Goal: Transaction & Acquisition: Purchase product/service

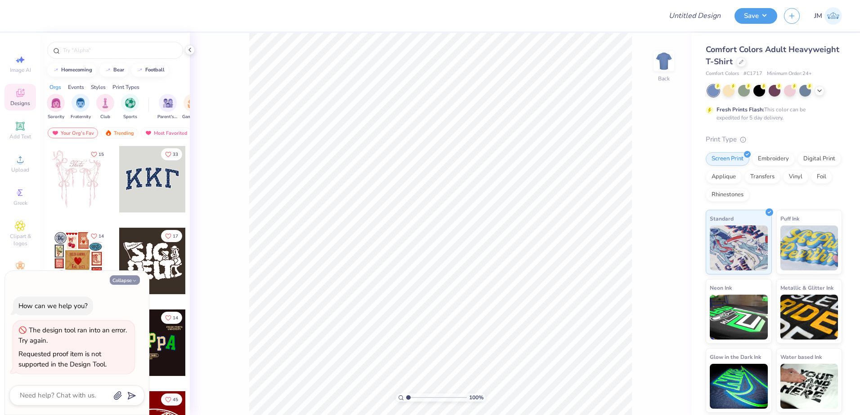
click at [124, 282] on button "Collapse" at bounding box center [125, 280] width 30 height 9
type textarea "x"
click at [131, 276] on button "Collapse" at bounding box center [125, 280] width 30 height 9
type textarea "x"
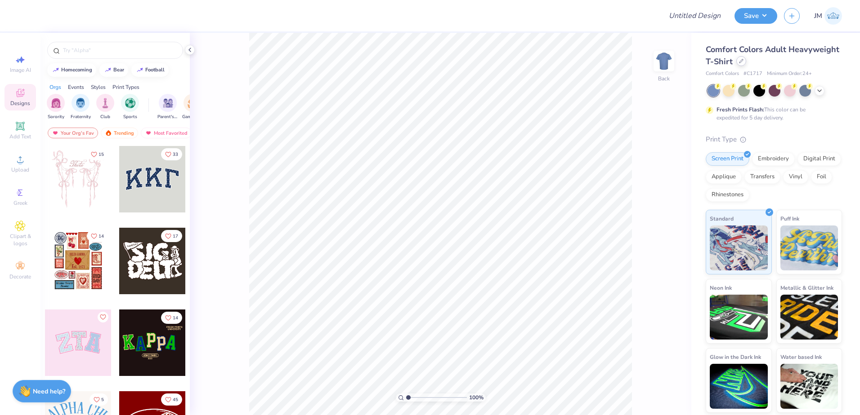
click at [741, 61] on icon at bounding box center [741, 61] width 4 height 4
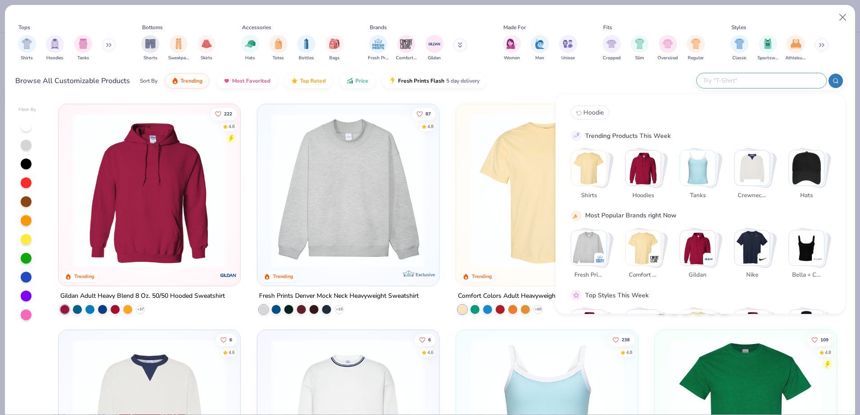
click at [778, 80] on input "text" at bounding box center [761, 81] width 118 height 10
type input "^"
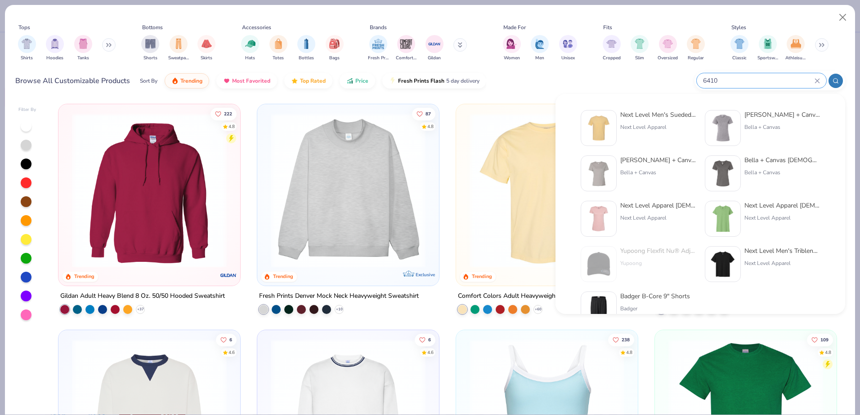
type input "6410"
click at [666, 115] on div "Next Level Men's Sueded Crew" at bounding box center [658, 114] width 76 height 9
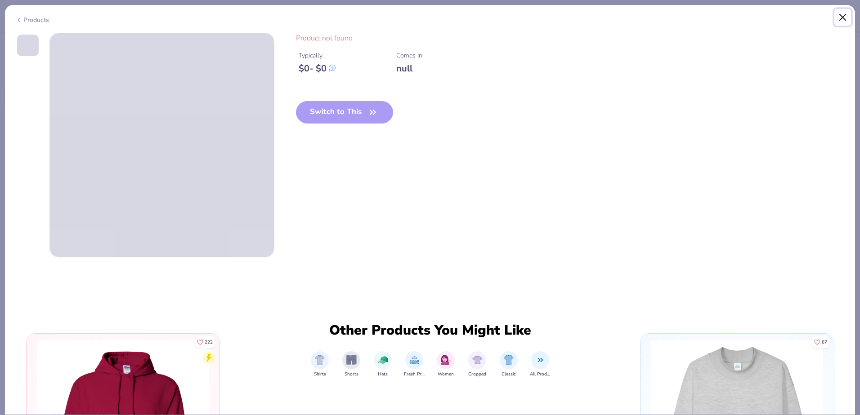
click at [839, 13] on button "Close" at bounding box center [842, 17] width 17 height 17
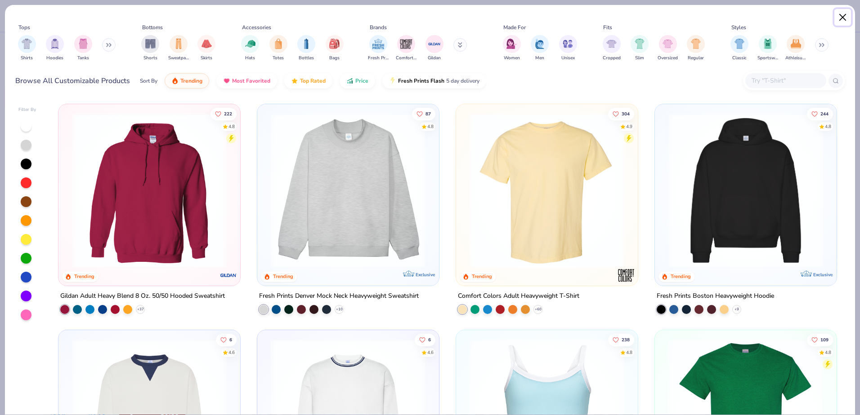
click at [841, 11] on button "Close" at bounding box center [842, 17] width 17 height 17
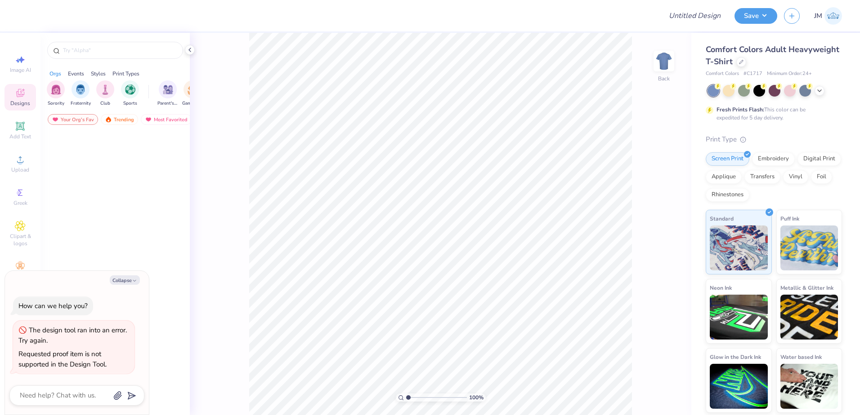
type textarea "x"
